Goal: Transaction & Acquisition: Purchase product/service

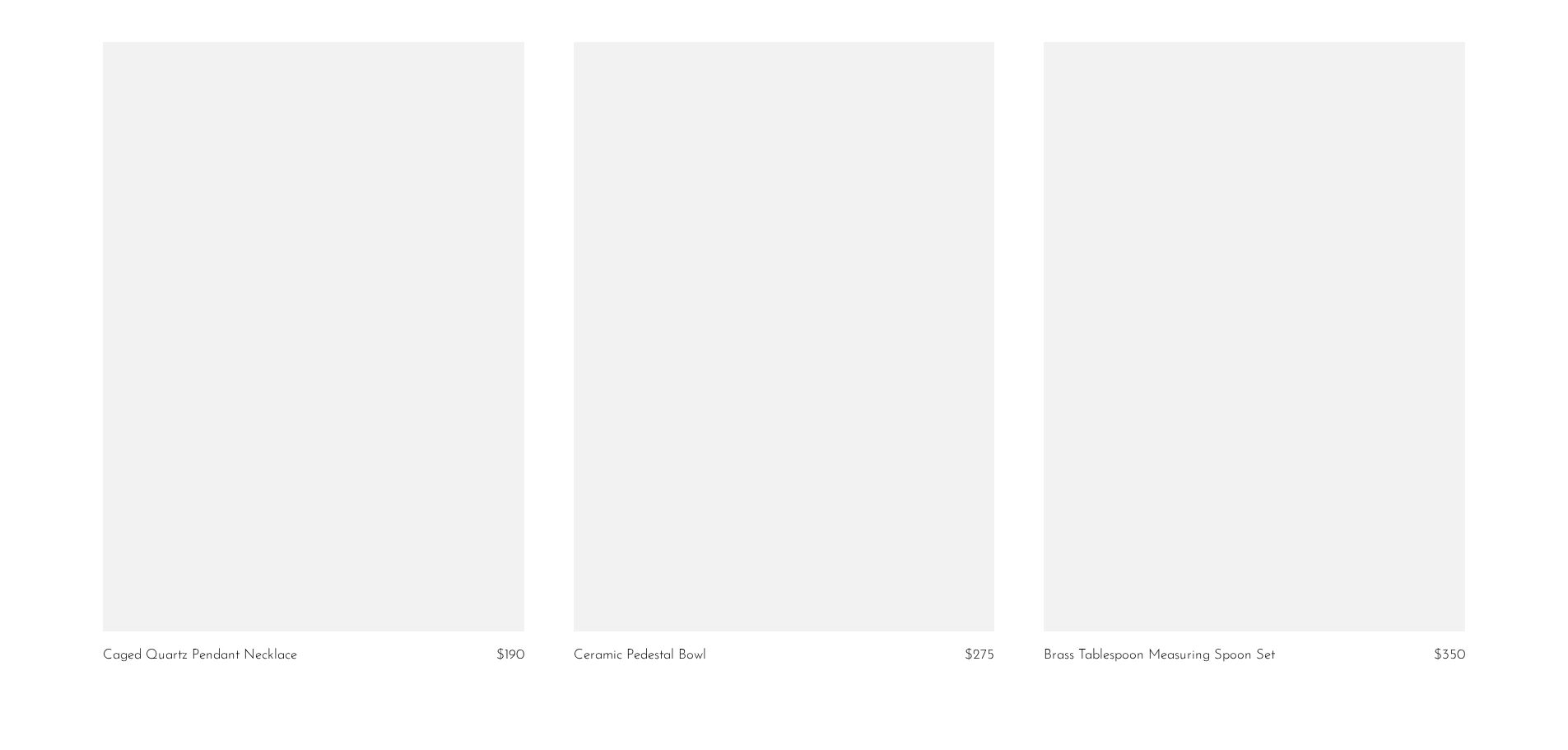
scroll to position [7729, 0]
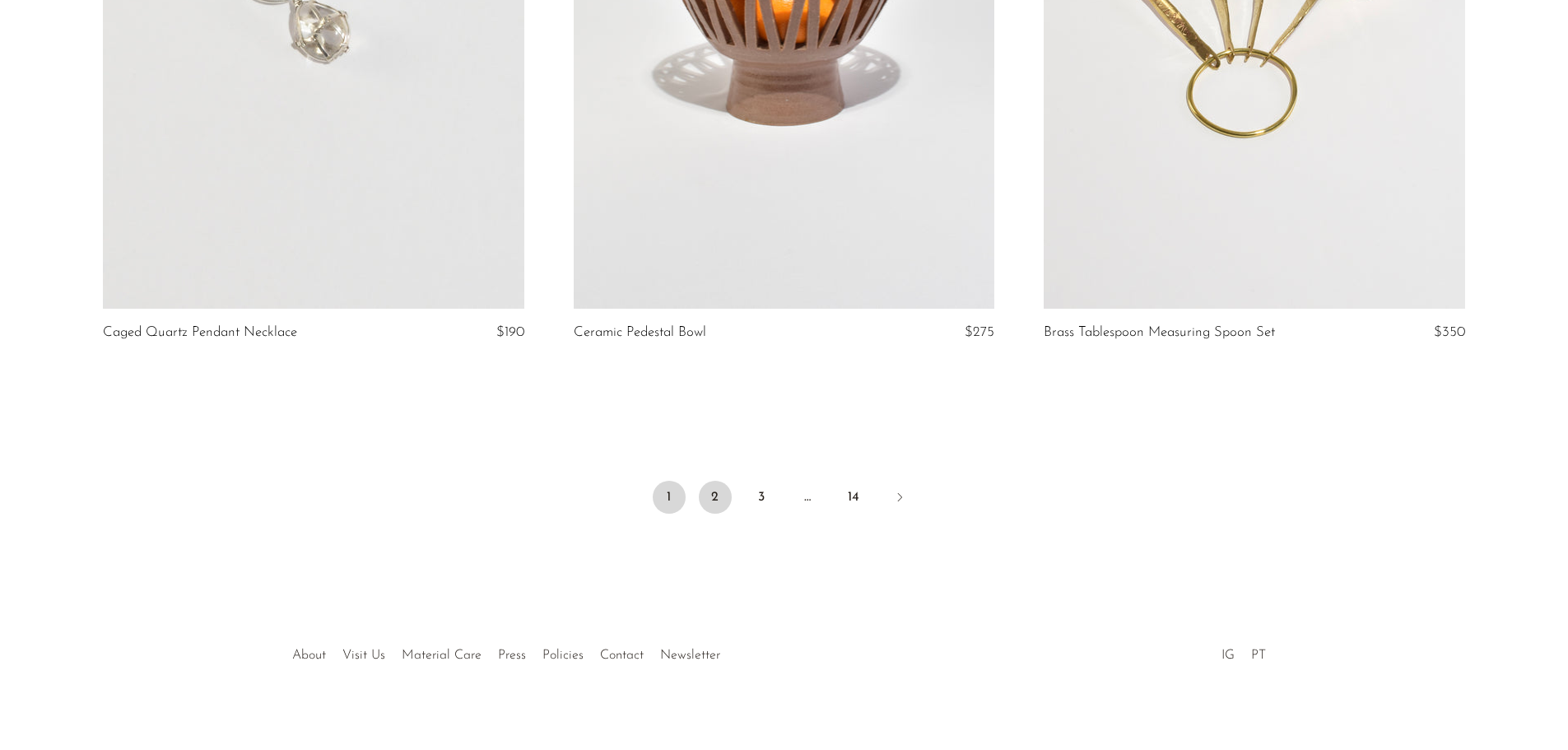
click at [709, 481] on link "2" at bounding box center [715, 496] width 33 height 33
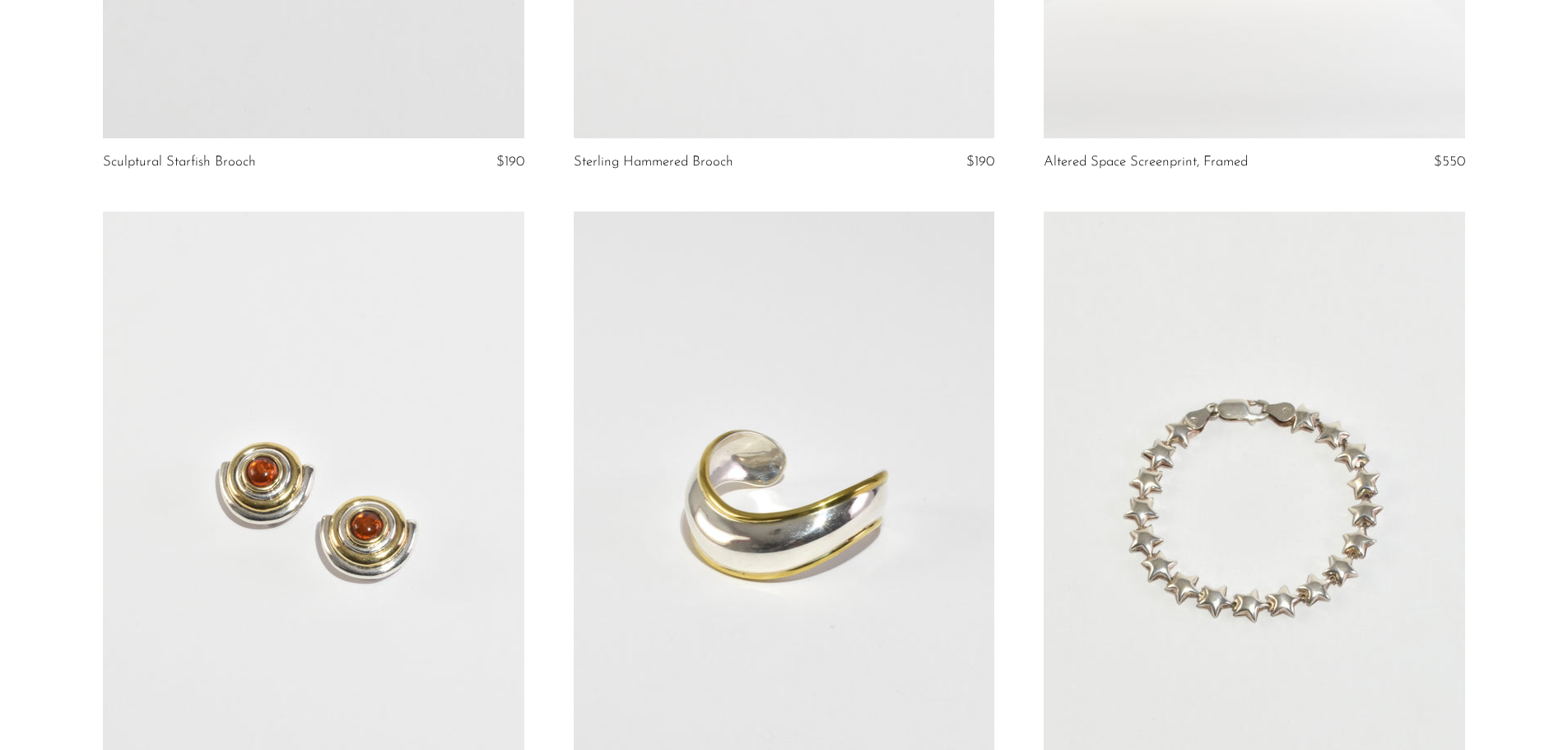
scroll to position [4115, 0]
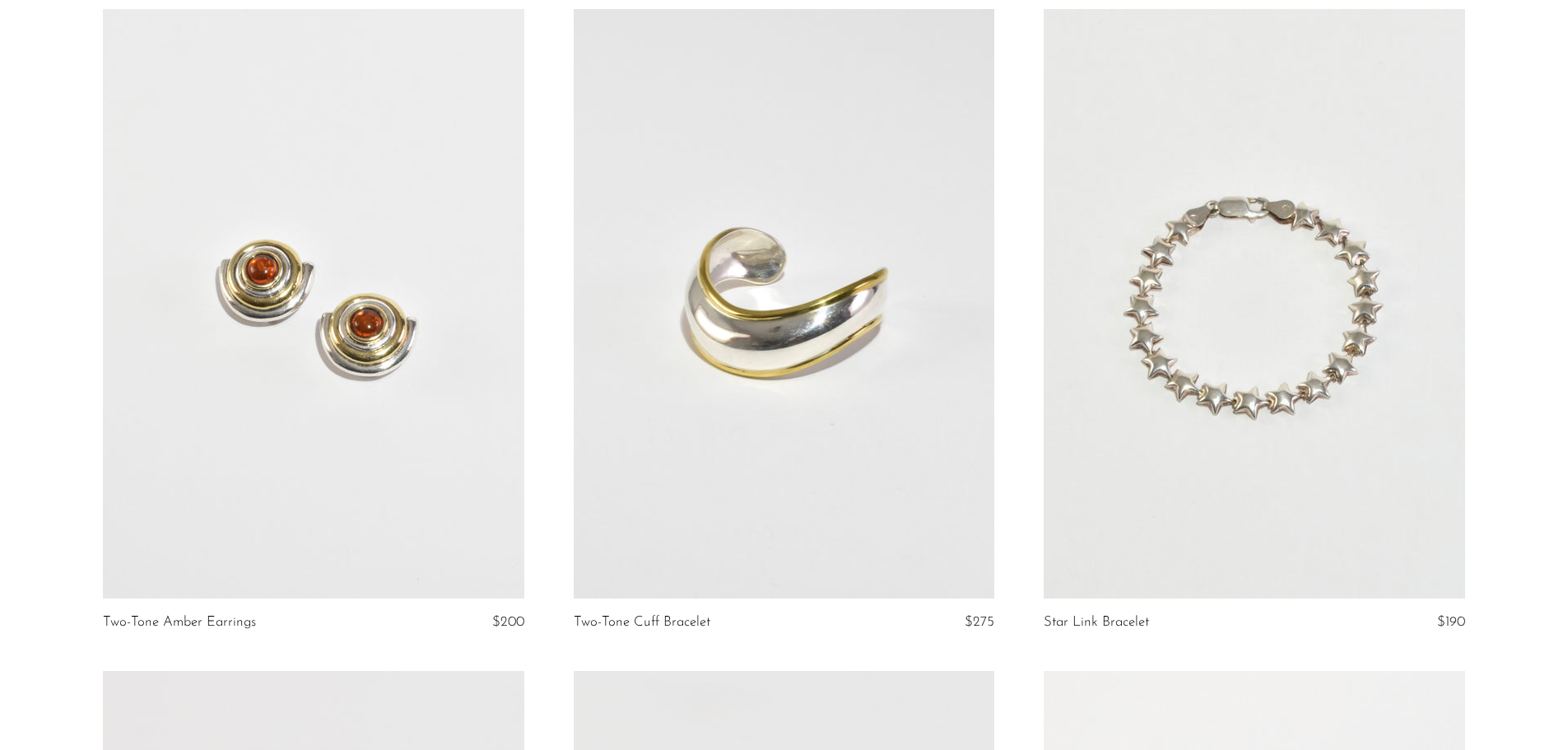
click at [441, 465] on link at bounding box center [313, 303] width 420 height 589
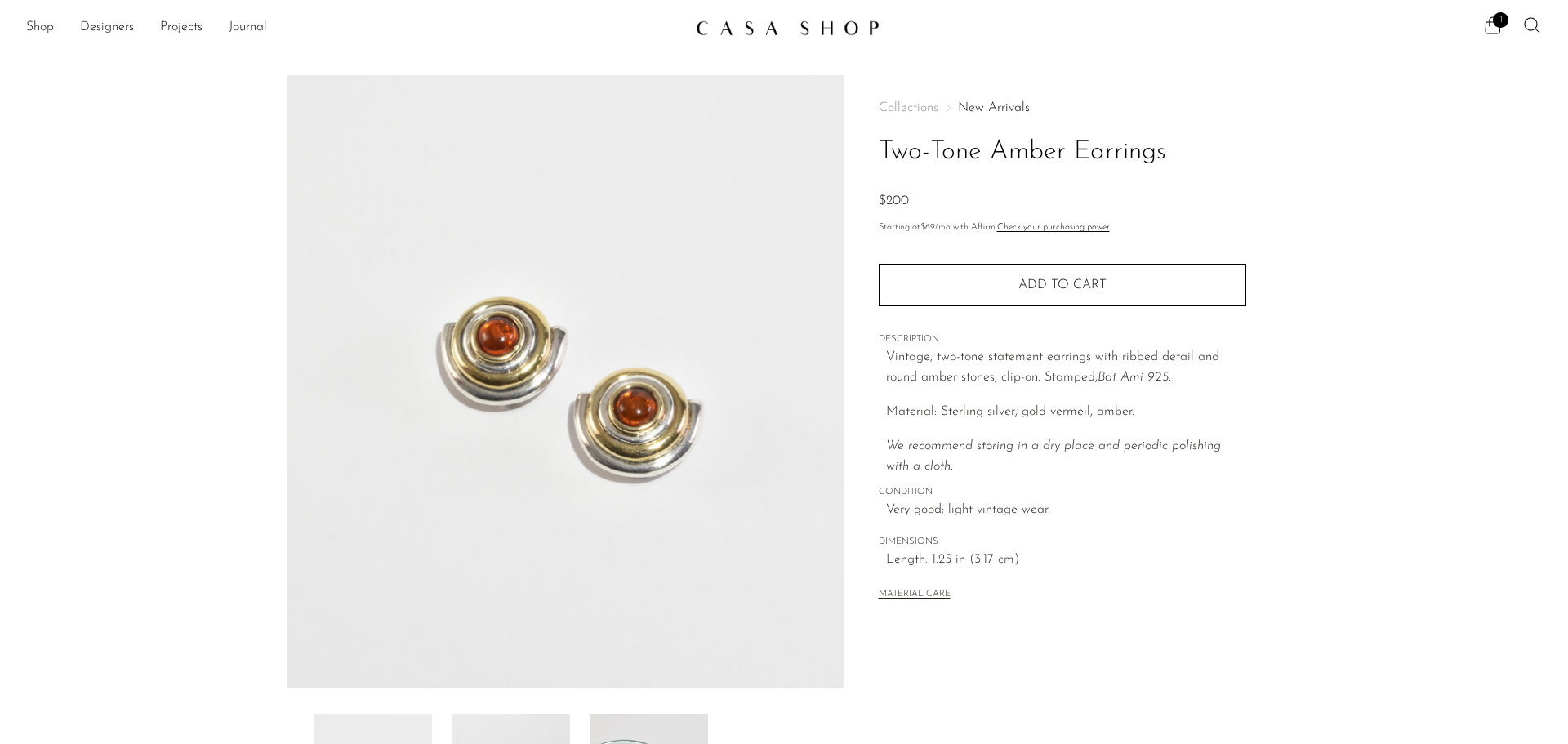
scroll to position [319, 0]
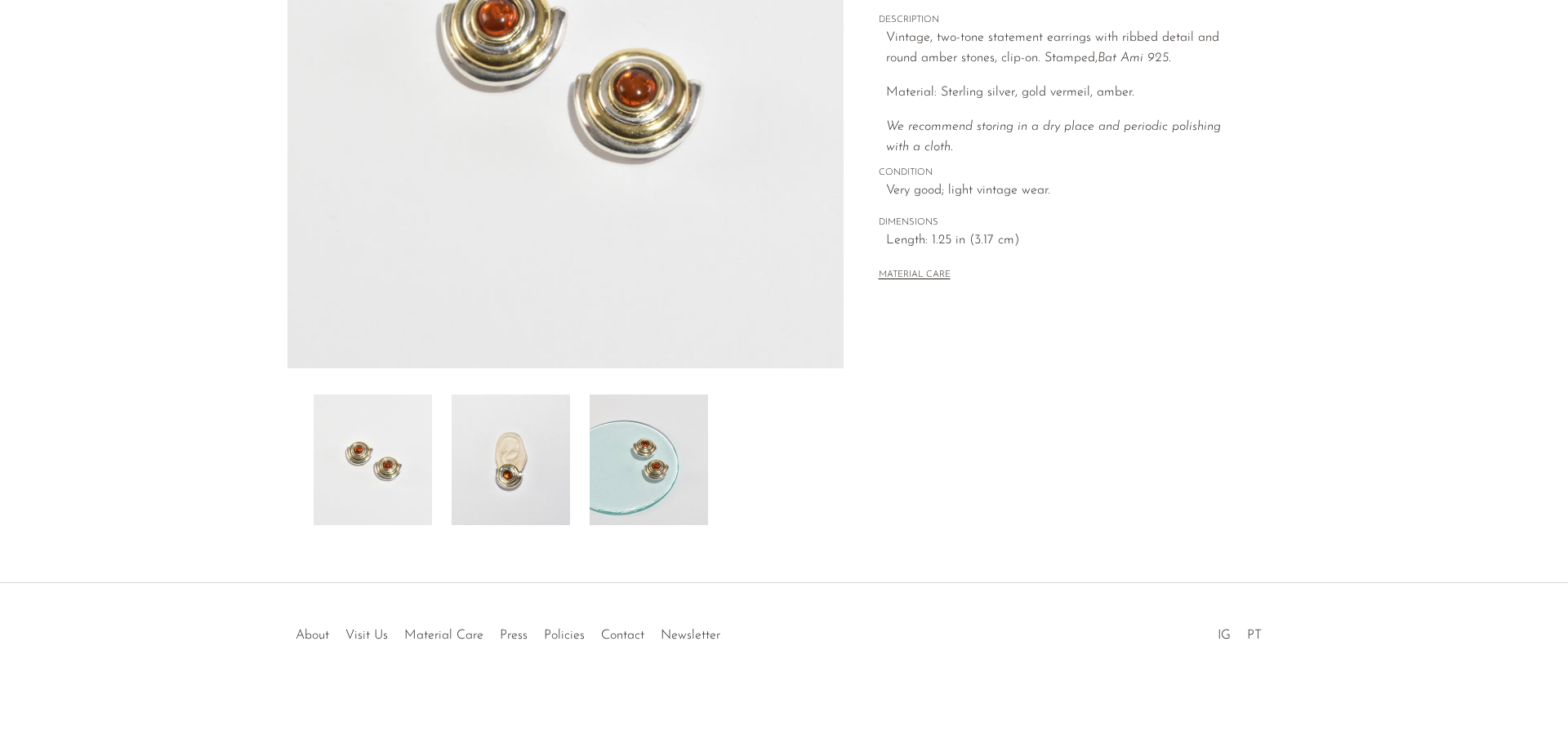
click at [387, 471] on img at bounding box center [372, 459] width 118 height 131
click at [530, 474] on img at bounding box center [510, 459] width 118 height 131
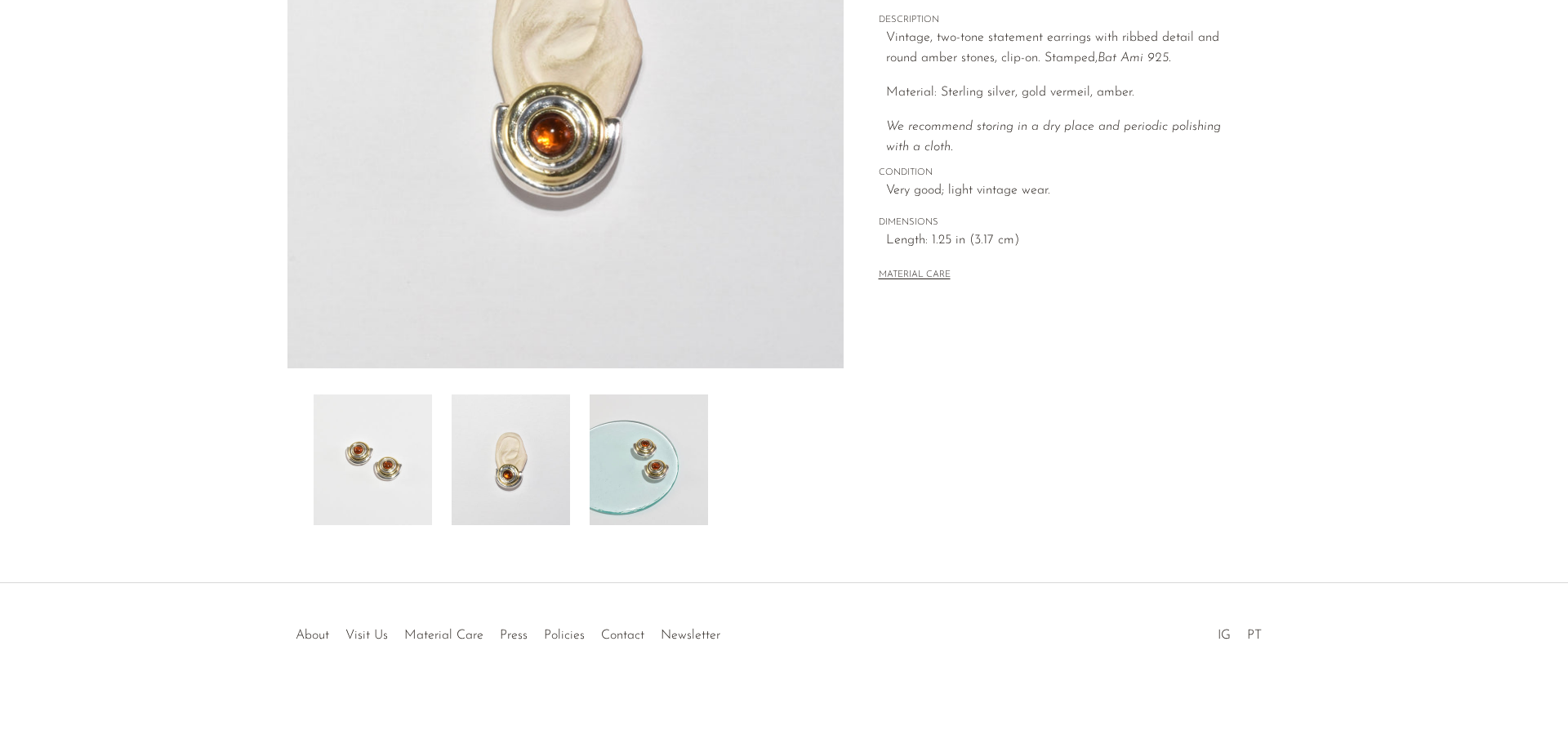
click at [592, 471] on img at bounding box center [649, 459] width 118 height 131
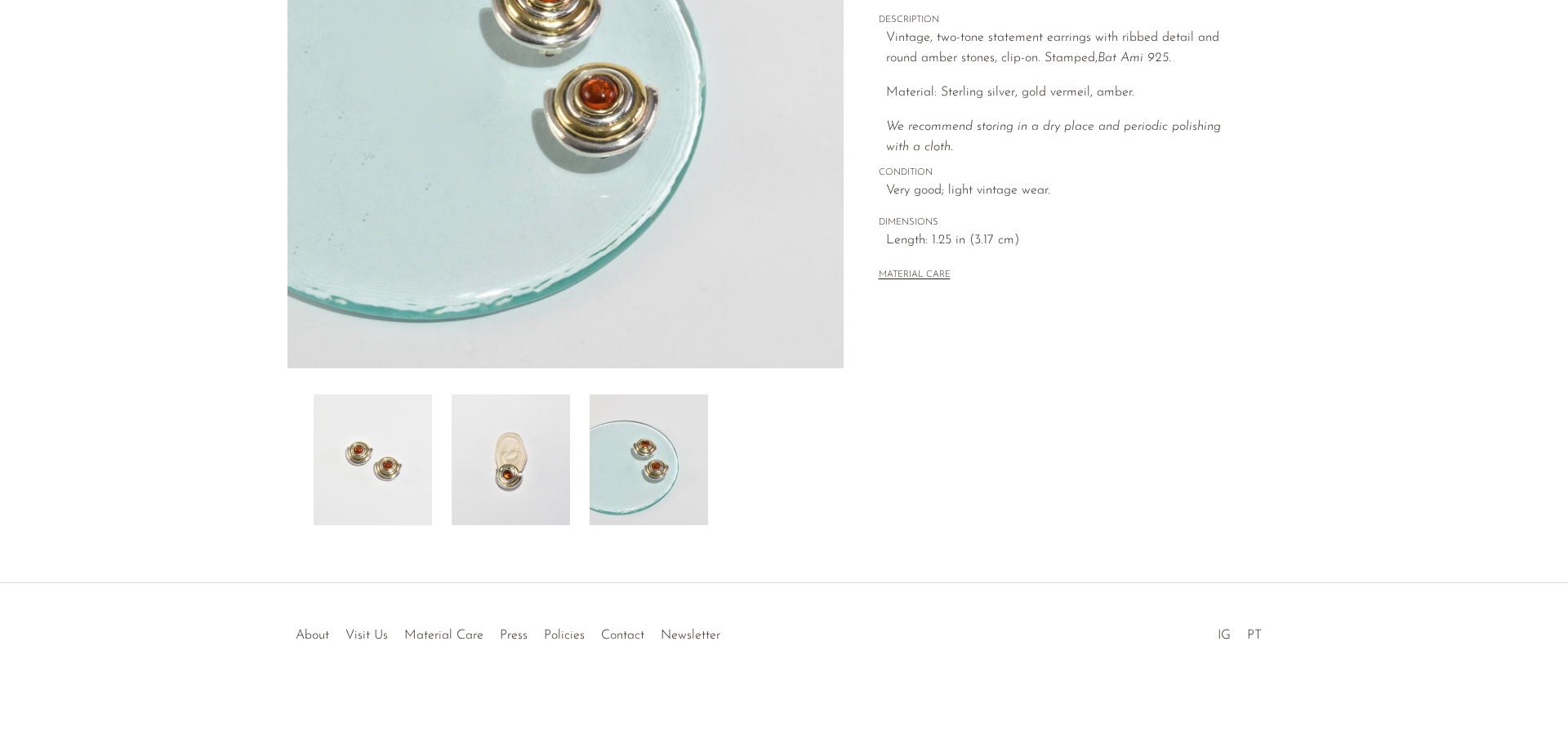
click at [502, 470] on img at bounding box center [510, 459] width 118 height 131
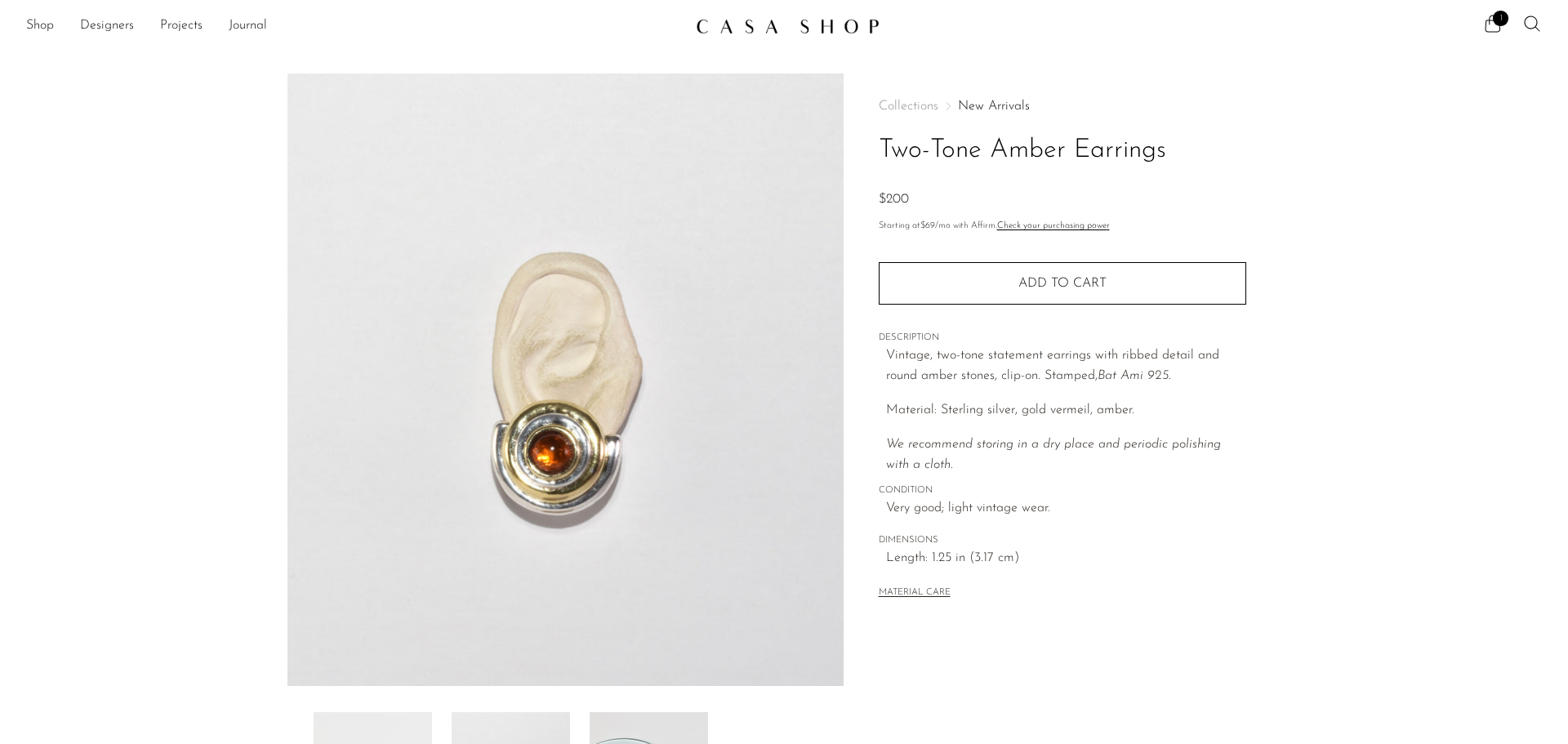
scroll to position [0, 0]
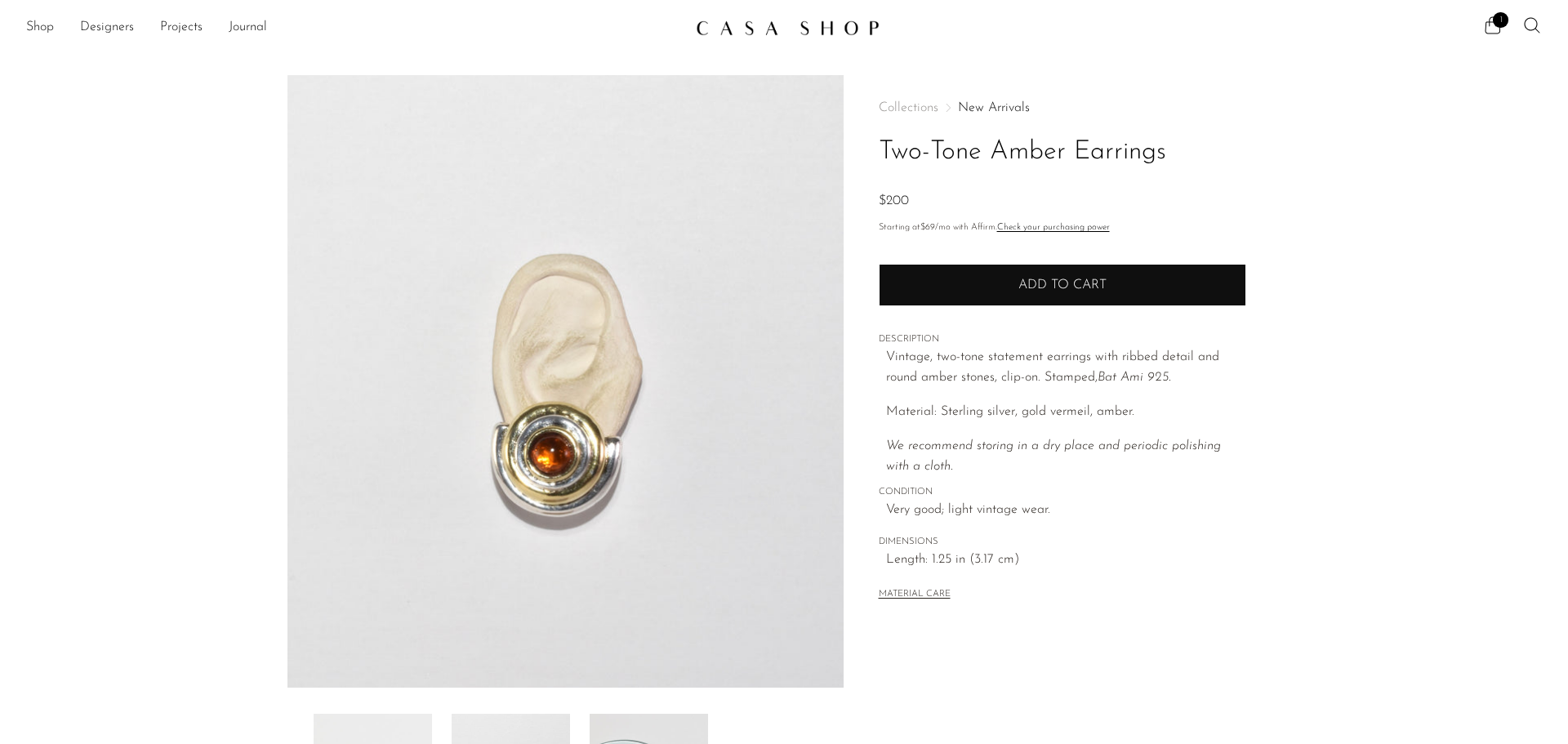
click at [1072, 286] on span "Add to cart" at bounding box center [1062, 285] width 89 height 13
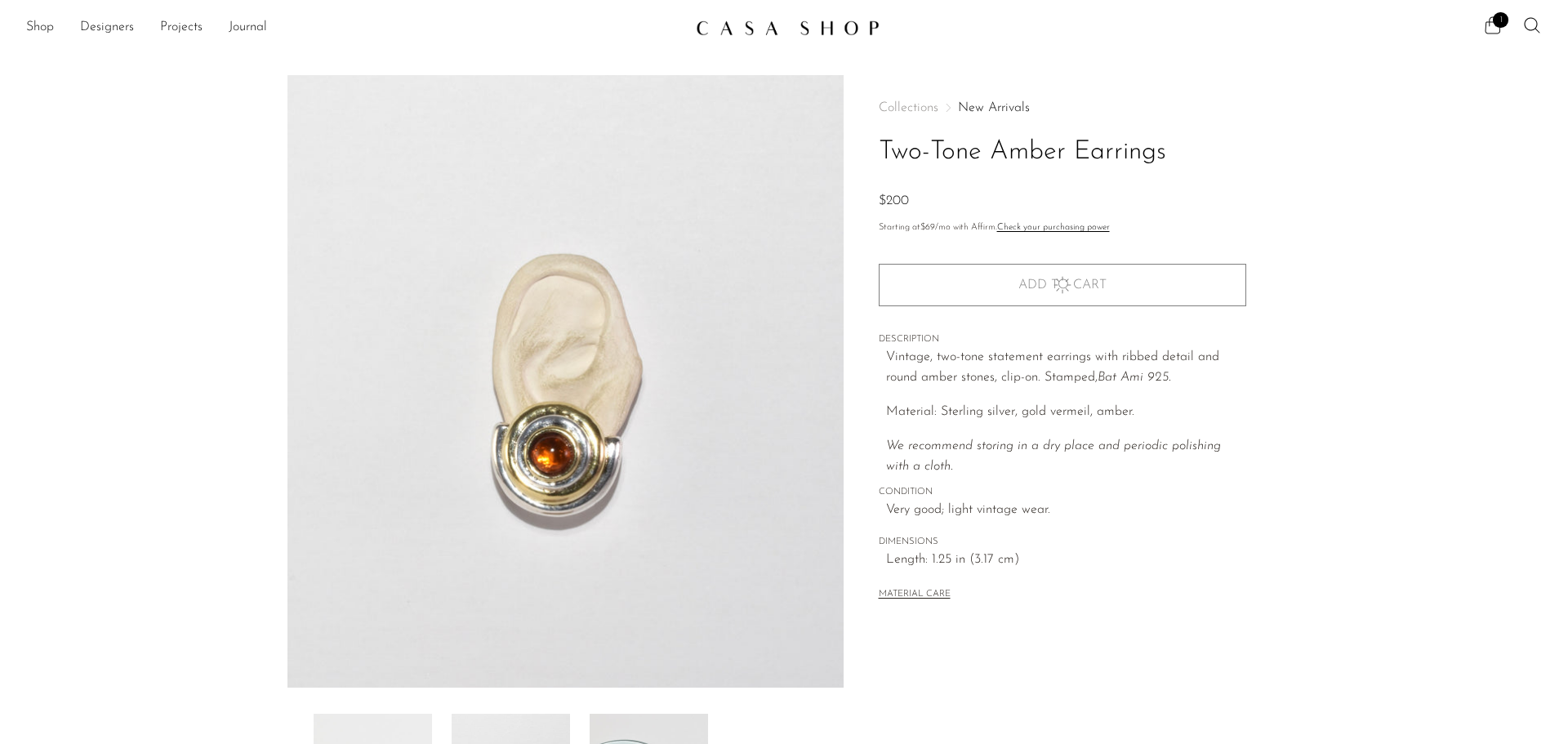
click at [1494, 27] on icon at bounding box center [1493, 25] width 19 height 19
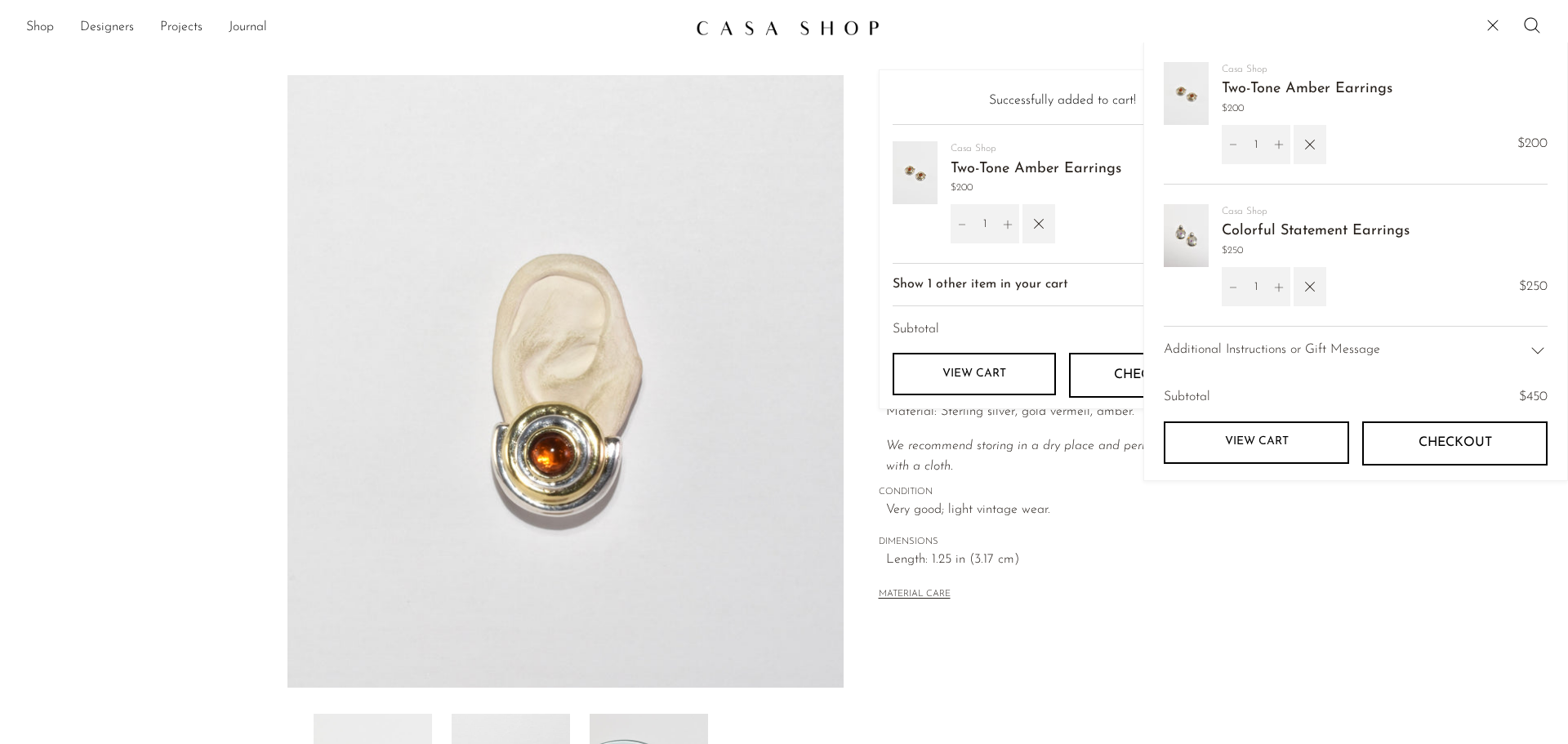
click at [1275, 230] on link "Colorful Statement Earrings" at bounding box center [1316, 230] width 188 height 15
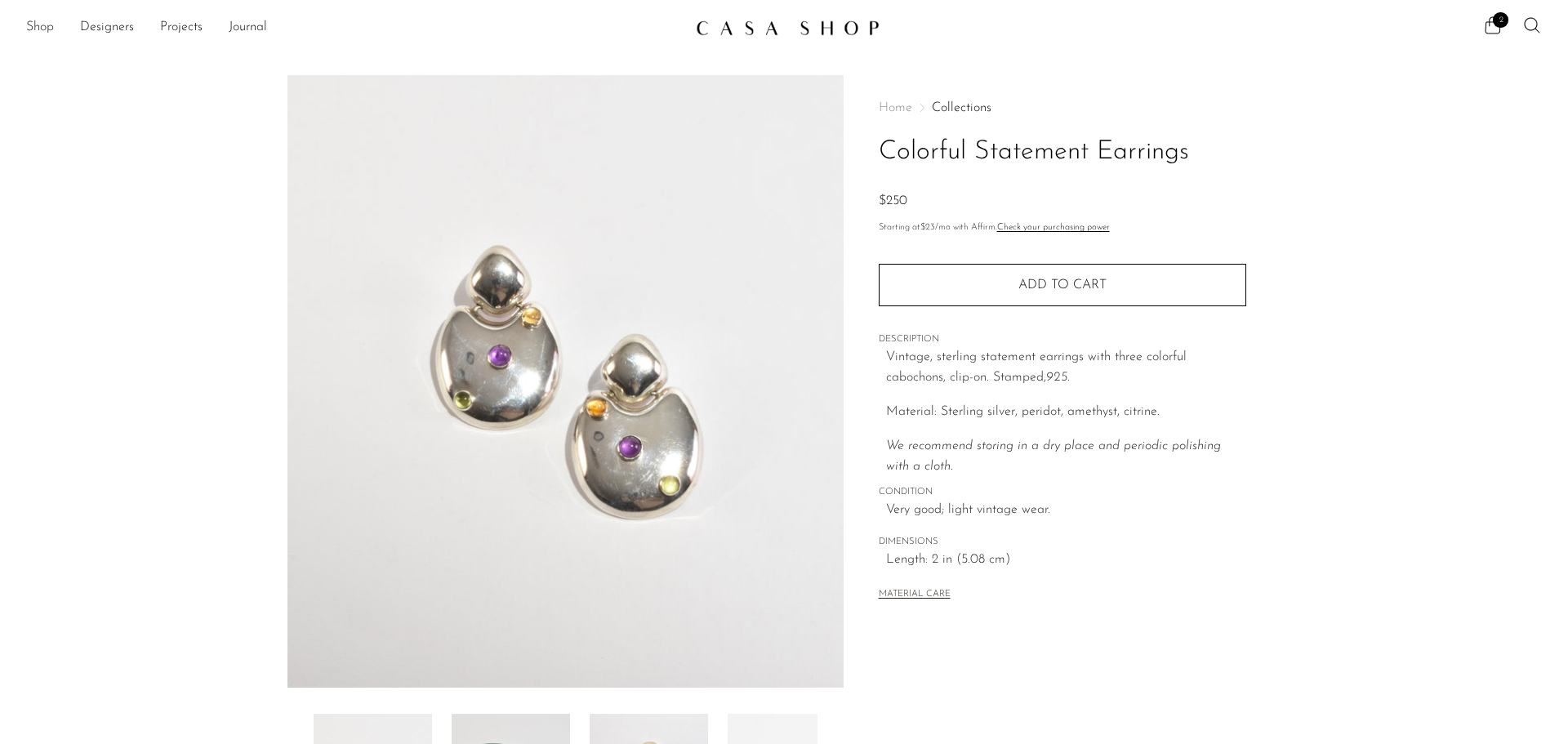
click at [29, 30] on link "Shop" at bounding box center [40, 28] width 28 height 21
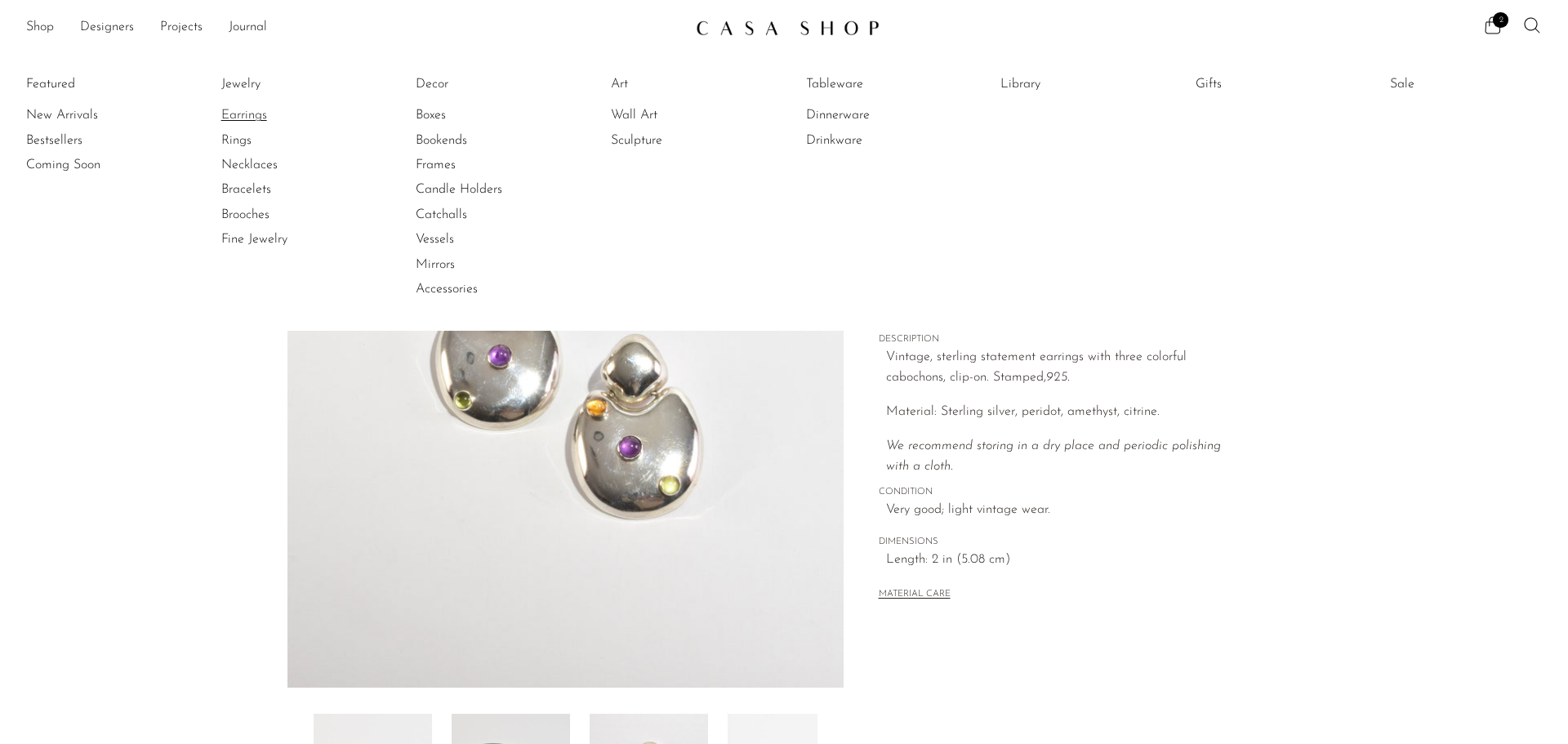
click at [257, 117] on link "Earrings" at bounding box center [282, 115] width 123 height 18
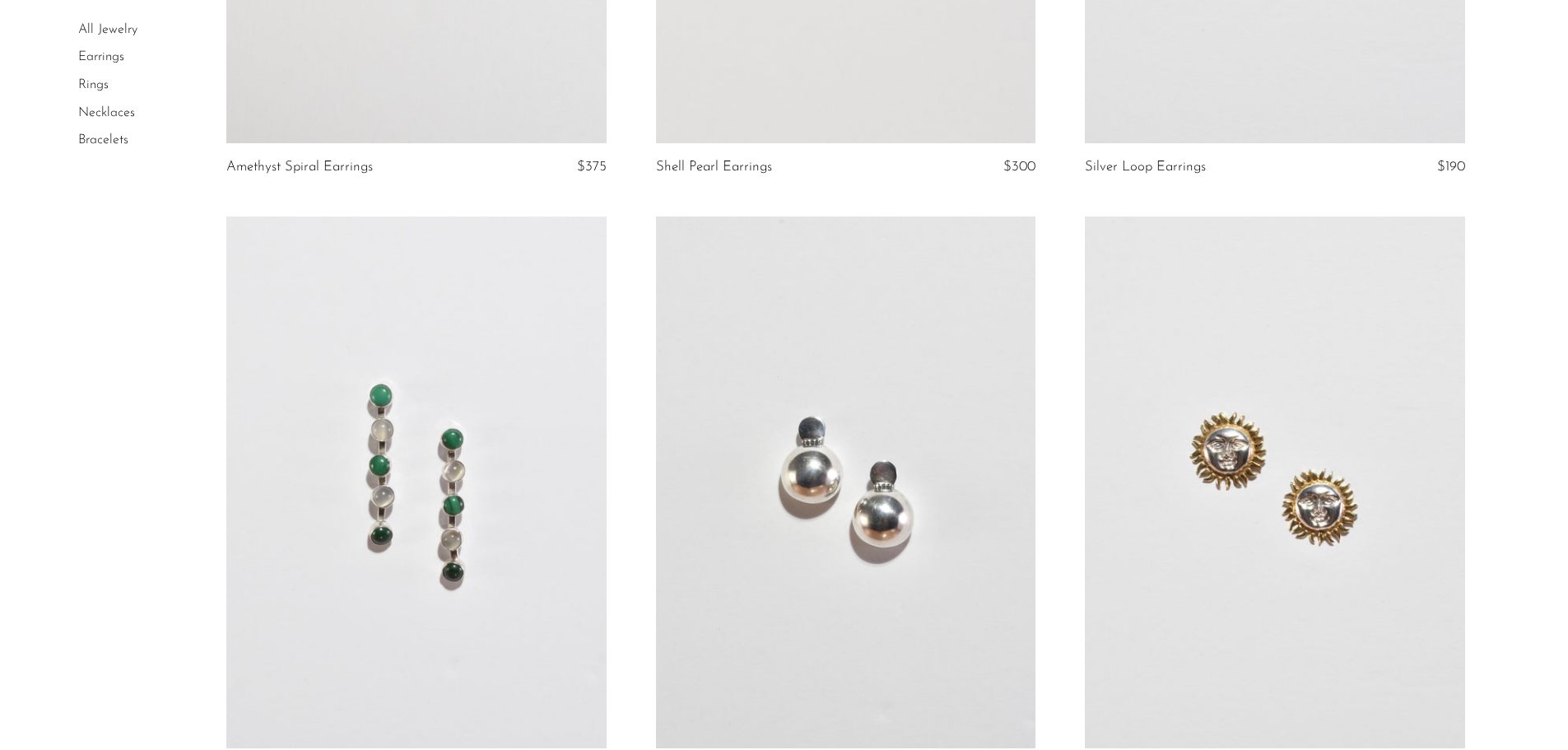
scroll to position [6995, 0]
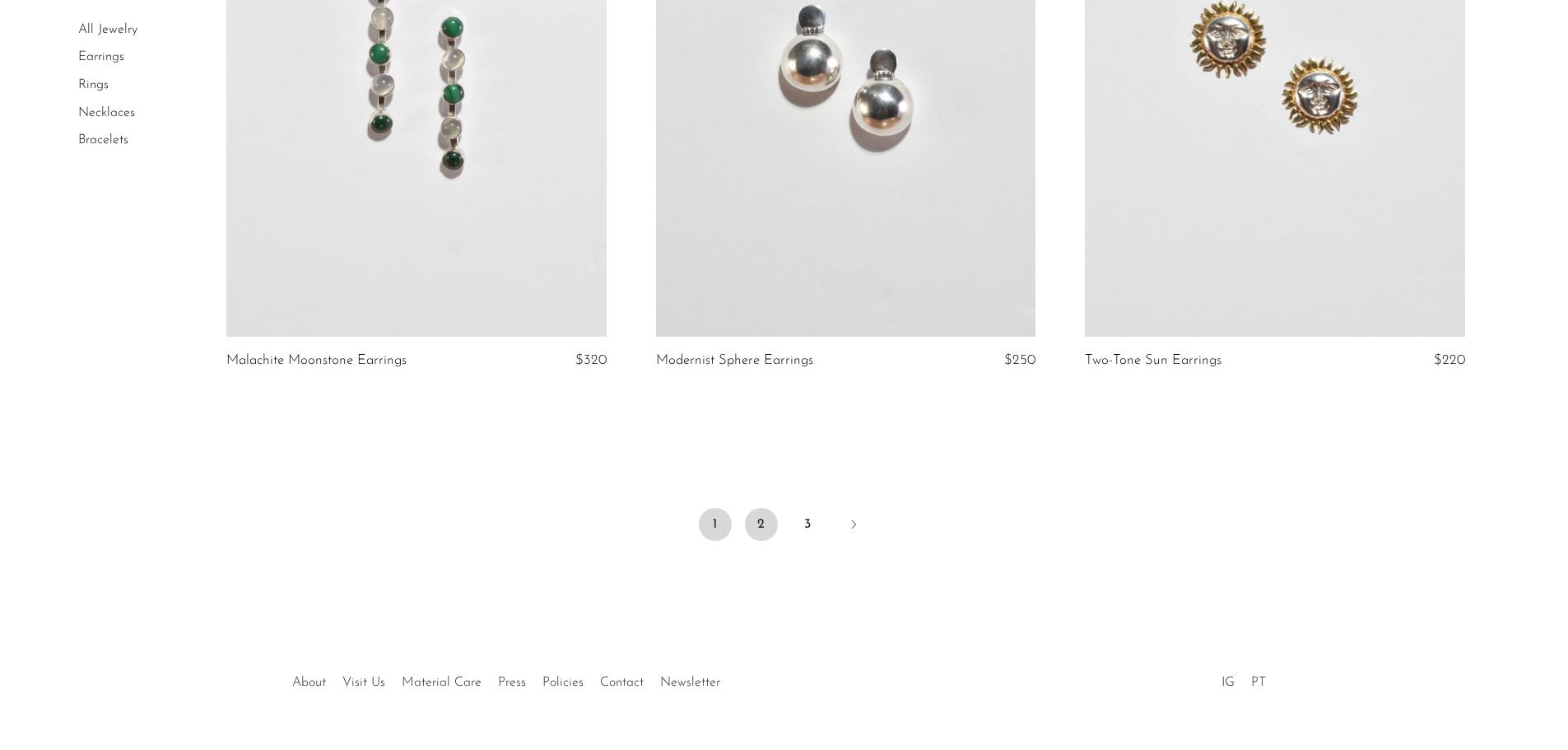
click at [756, 525] on link "2" at bounding box center [761, 524] width 33 height 33
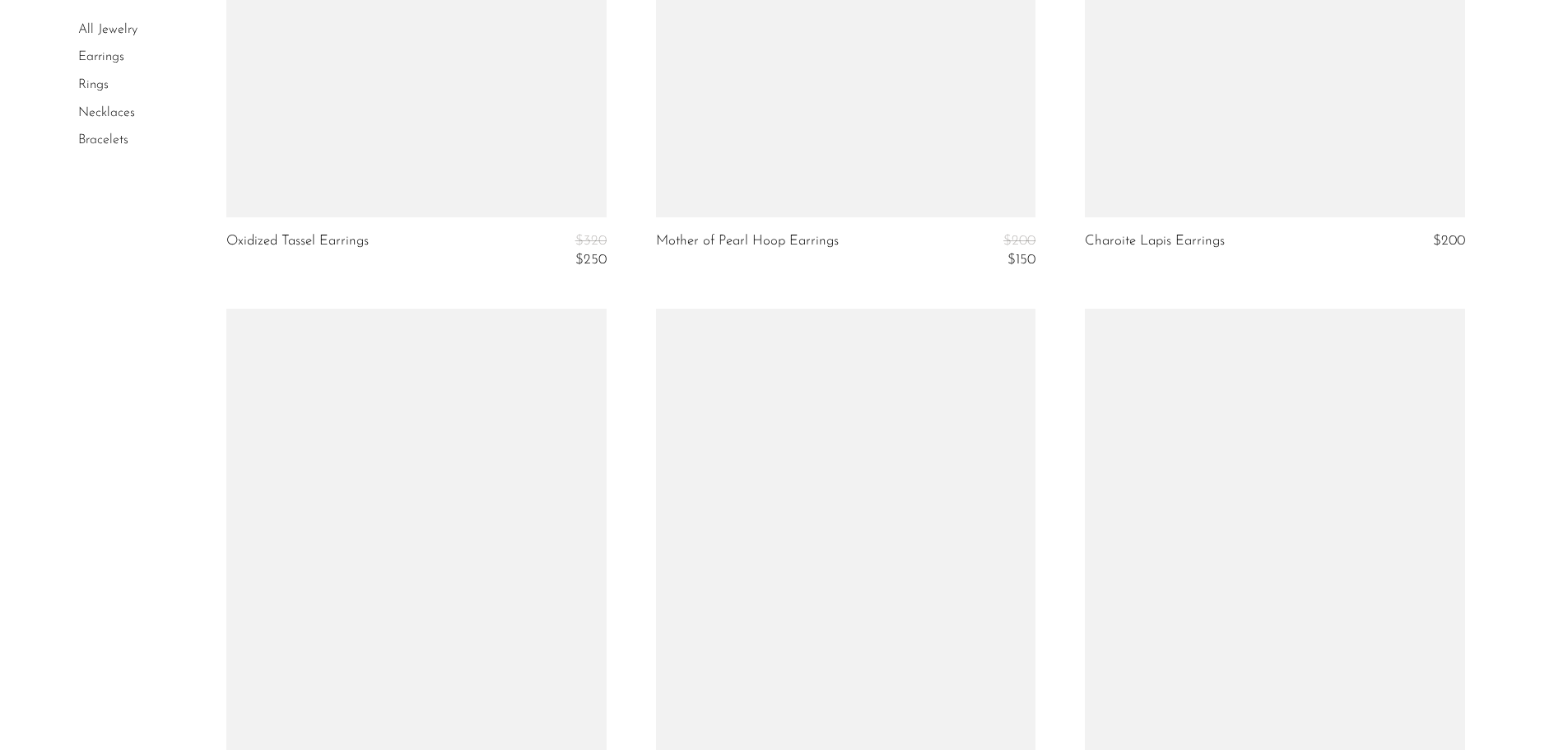
scroll to position [6995, 0]
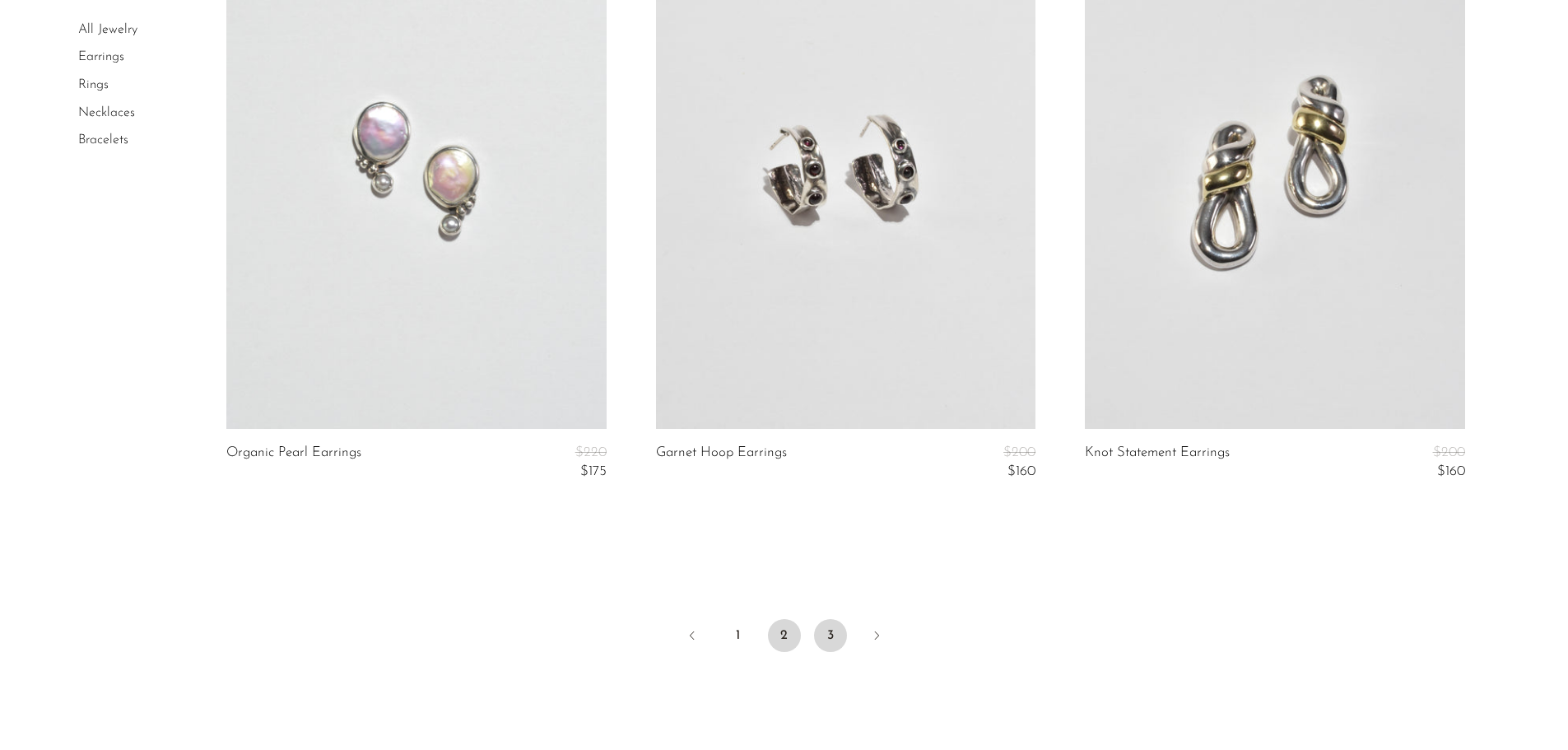
click at [829, 636] on link "3" at bounding box center [829, 635] width 33 height 33
